Goal: Find specific page/section: Find specific page/section

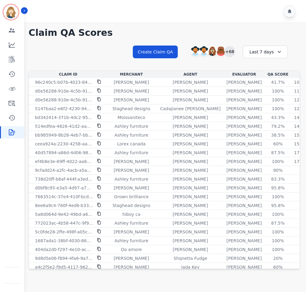
click at [230, 50] on div "+68" at bounding box center [229, 51] width 10 height 10
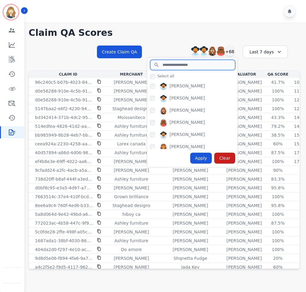
click at [189, 68] on input "search" at bounding box center [192, 65] width 85 height 10
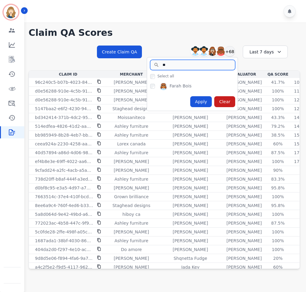
type input "*"
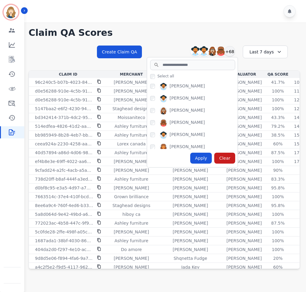
click at [188, 24] on div "Claim QA Scores Create Claim QA Alexis Martinez Amanda Baez Ann Marie Lopez Art…" at bounding box center [163, 147] width 283 height 250
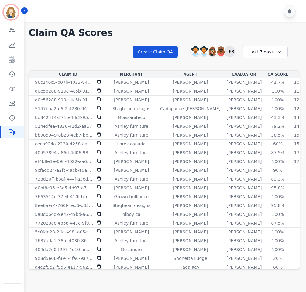
click at [226, 51] on div "+68" at bounding box center [229, 51] width 10 height 10
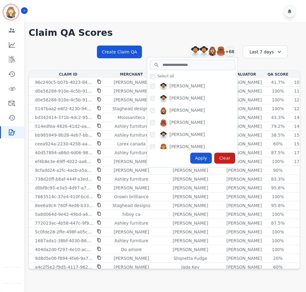
scroll to position [22, 0]
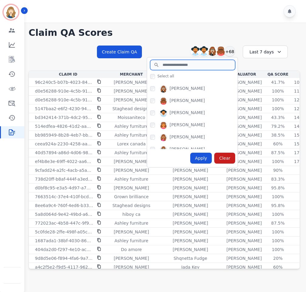
click at [195, 65] on input "search" at bounding box center [192, 65] width 85 height 10
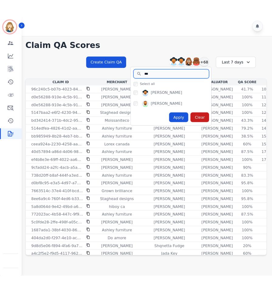
scroll to position [0, 0]
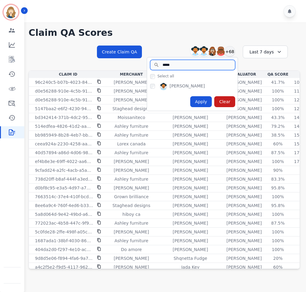
type input "******"
click at [229, 67] on input "******" at bounding box center [192, 65] width 85 height 10
click at [227, 65] on input "******" at bounding box center [192, 65] width 85 height 10
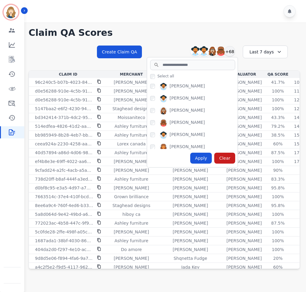
click at [213, 24] on div "Claim QA Scores Create Claim QA Alexis Martinez Amanda Baez Ann Marie Lopez Art…" at bounding box center [163, 147] width 283 height 250
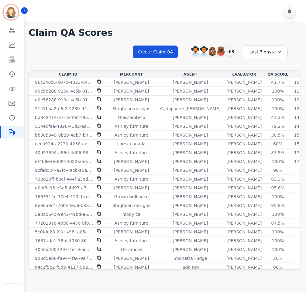
click at [274, 54] on div "Last 7 days" at bounding box center [265, 52] width 45 height 13
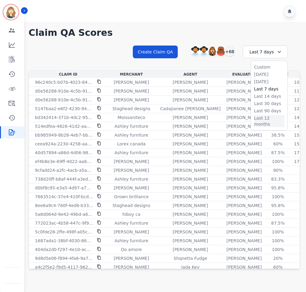
click at [265, 118] on li "Last 12 months" at bounding box center [269, 121] width 30 height 12
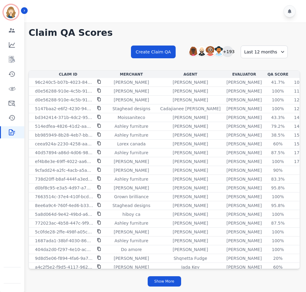
click at [230, 49] on div "+193" at bounding box center [227, 51] width 10 height 10
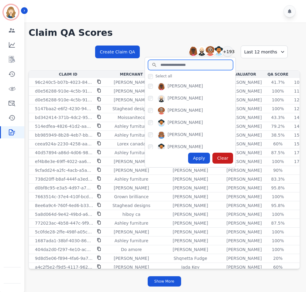
click at [186, 67] on input "search" at bounding box center [190, 65] width 85 height 10
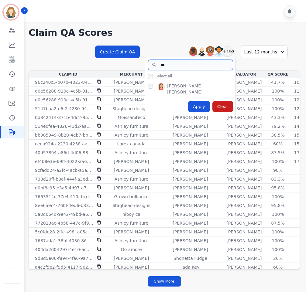
type input "***"
click at [169, 18] on div at bounding box center [165, 11] width 283 height 22
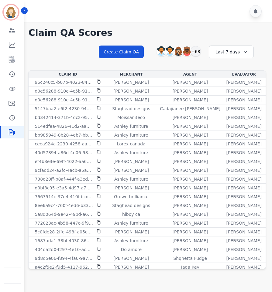
click at [251, 50] on div "Last 7 days" at bounding box center [231, 52] width 45 height 13
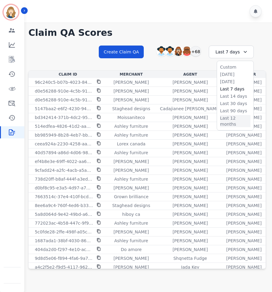
click at [238, 117] on li "Last 12 months" at bounding box center [235, 121] width 30 height 12
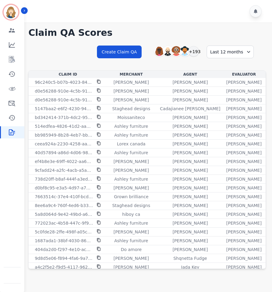
click at [249, 49] on icon at bounding box center [248, 52] width 6 height 6
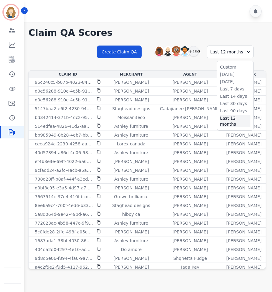
click at [230, 122] on li "Last 12 months" at bounding box center [235, 121] width 30 height 12
